Goal: Information Seeking & Learning: Understand process/instructions

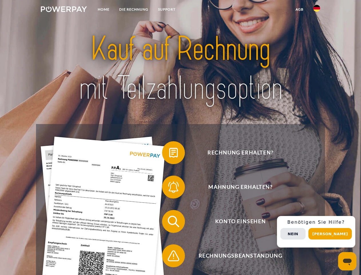
click at [64, 10] on img at bounding box center [64, 9] width 46 height 6
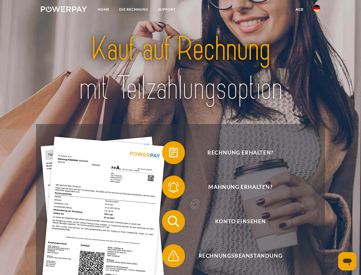
click at [317, 10] on img at bounding box center [316, 8] width 7 height 7
click at [299, 9] on link "agb" at bounding box center [300, 9] width 18 height 10
click at [169, 154] on span at bounding box center [165, 152] width 29 height 29
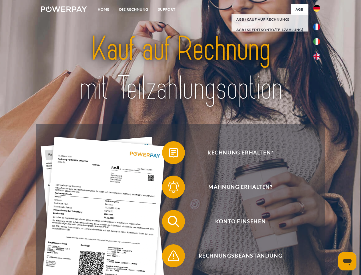
click at [169, 188] on span at bounding box center [165, 186] width 29 height 29
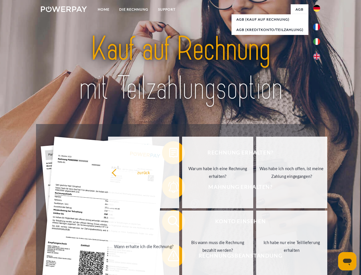
click at [182, 222] on link "Bis wann muss die Rechnung bezahlt werden?" at bounding box center [217, 246] width 71 height 72
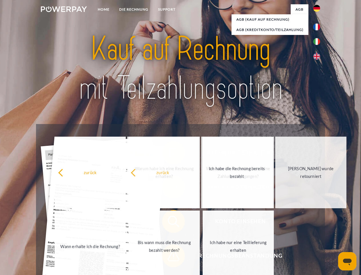
click at [169, 257] on span at bounding box center [165, 255] width 29 height 29
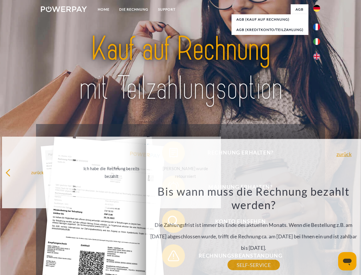
click at [318, 231] on div "Rechnung erhalten? Mahnung erhalten? Konto einsehen" at bounding box center [180, 238] width 289 height 229
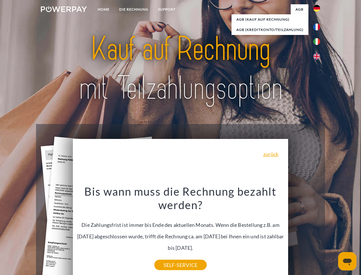
click at [304, 233] on span "Konto einsehen" at bounding box center [240, 221] width 140 height 23
click at [332, 233] on header "Home DIE RECHNUNG SUPPORT" at bounding box center [180, 197] width 361 height 395
